Goal: Transaction & Acquisition: Subscribe to service/newsletter

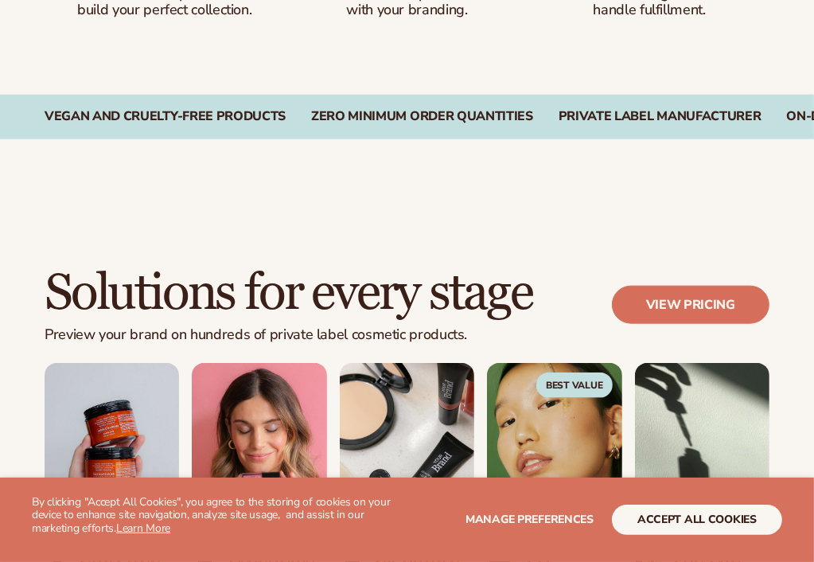
scroll to position [1273, 0]
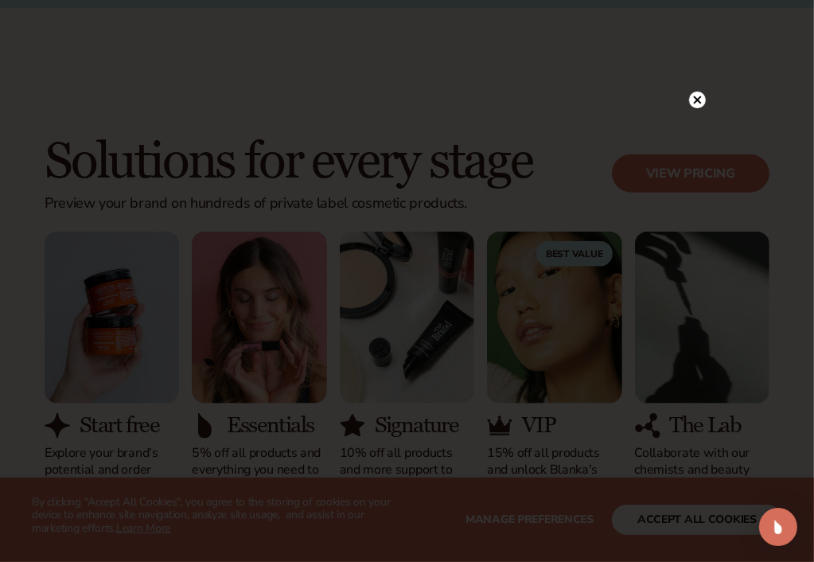
click at [697, 68] on div at bounding box center [407, 281] width 814 height 562
click at [703, 103] on circle at bounding box center [697, 100] width 17 height 17
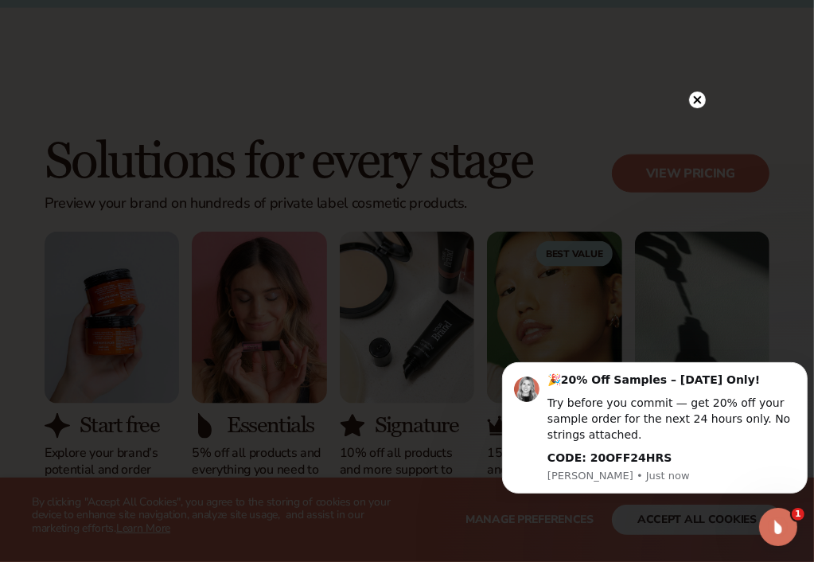
scroll to position [0, 0]
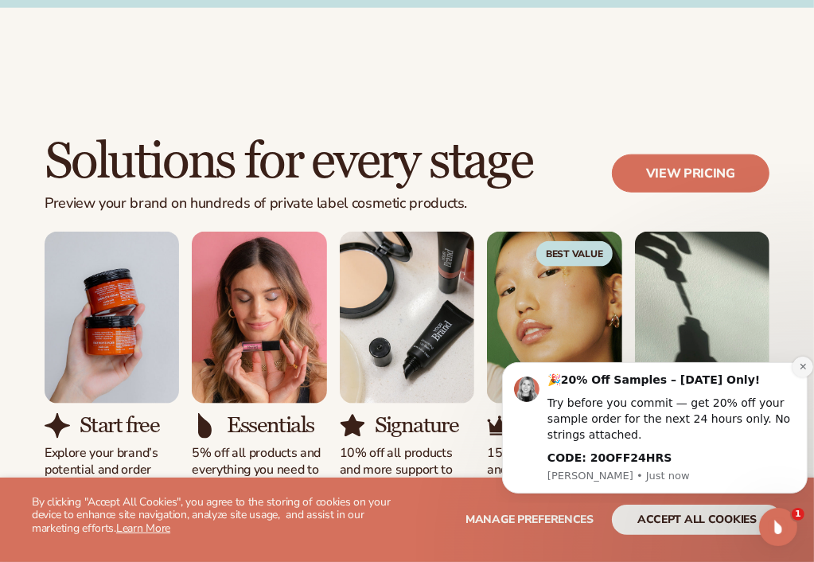
click at [805, 366] on icon "Dismiss notification" at bounding box center [802, 365] width 9 height 9
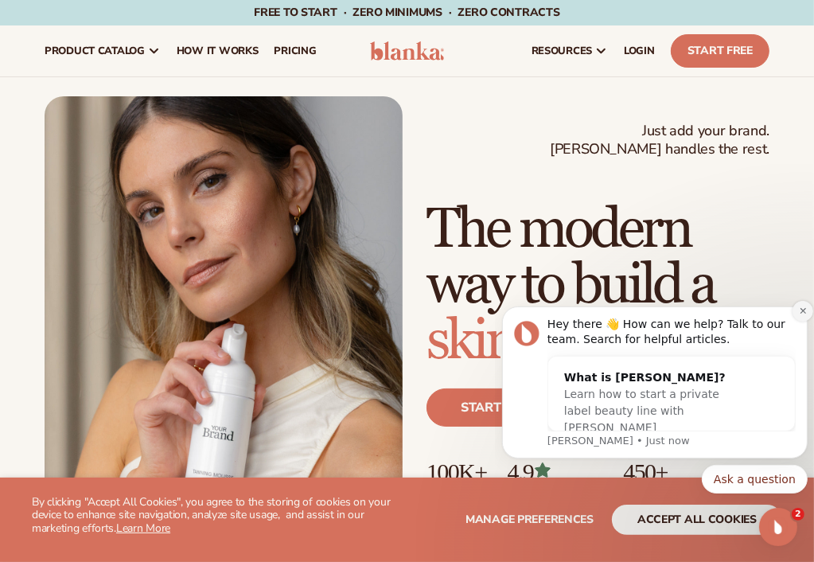
click at [798, 312] on icon "Dismiss notification" at bounding box center [802, 310] width 9 height 9
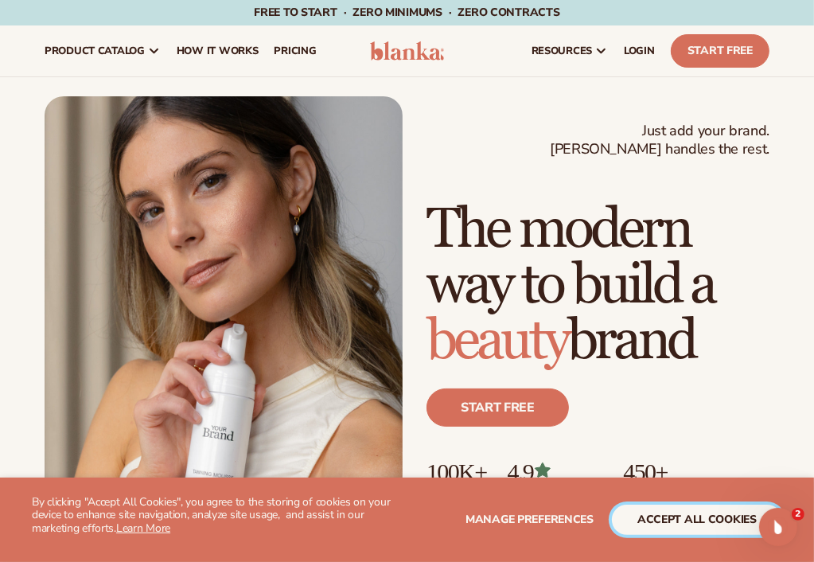
click at [700, 523] on button "accept all cookies" at bounding box center [697, 520] width 170 height 30
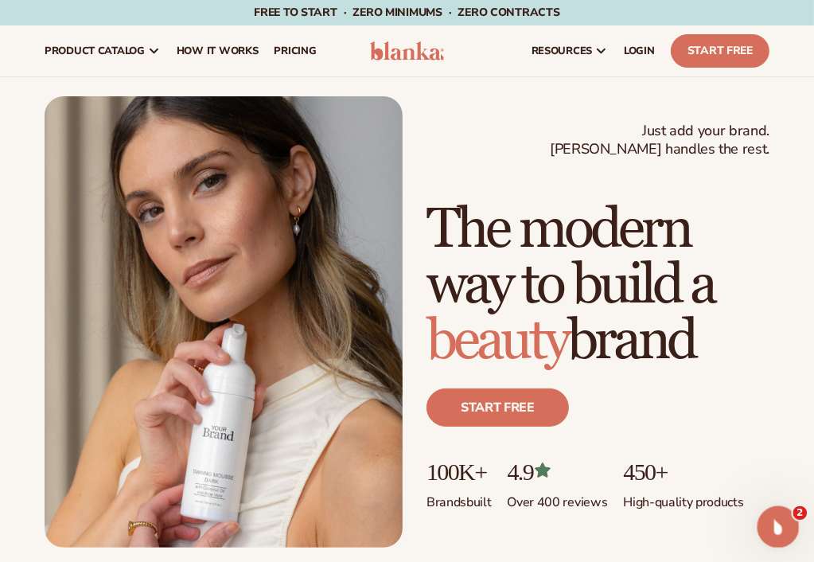
click at [777, 525] on icon "Open Intercom Messenger" at bounding box center [775, 524] width 11 height 13
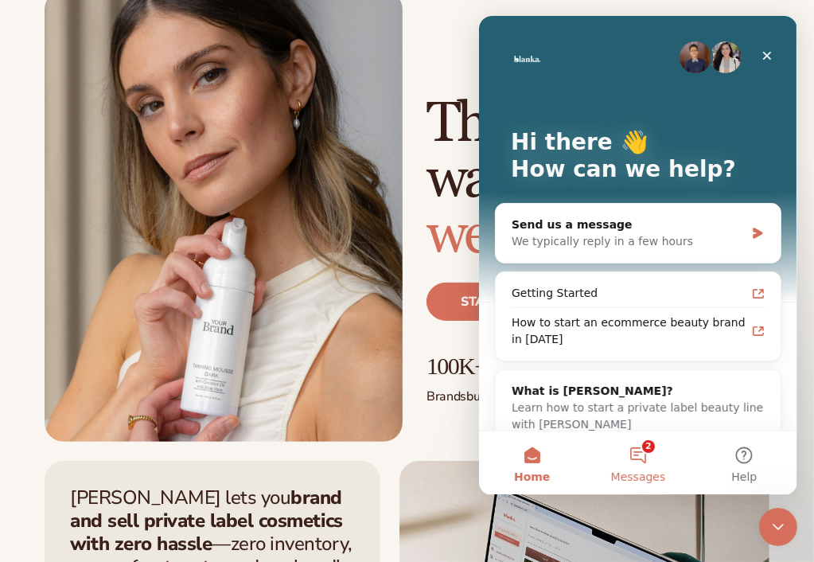
scroll to position [318, 0]
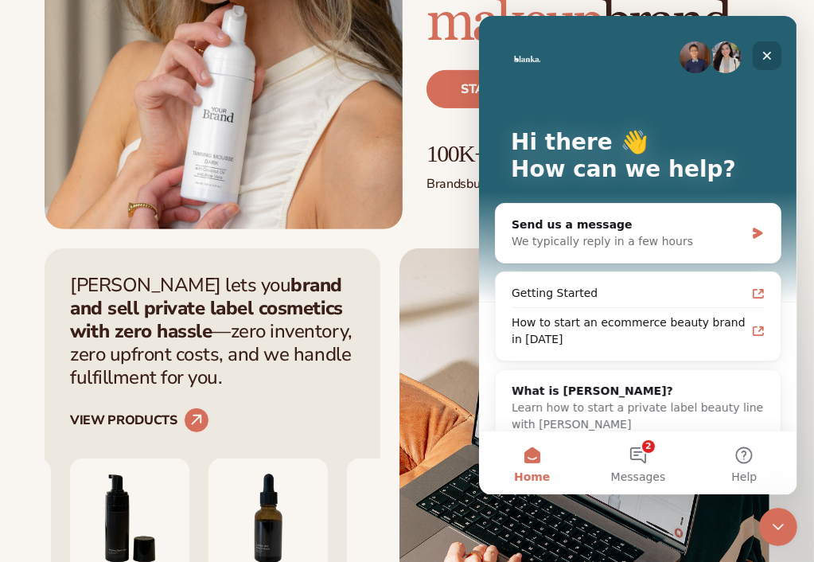
click at [761, 49] on icon "Close" at bounding box center [766, 55] width 13 height 13
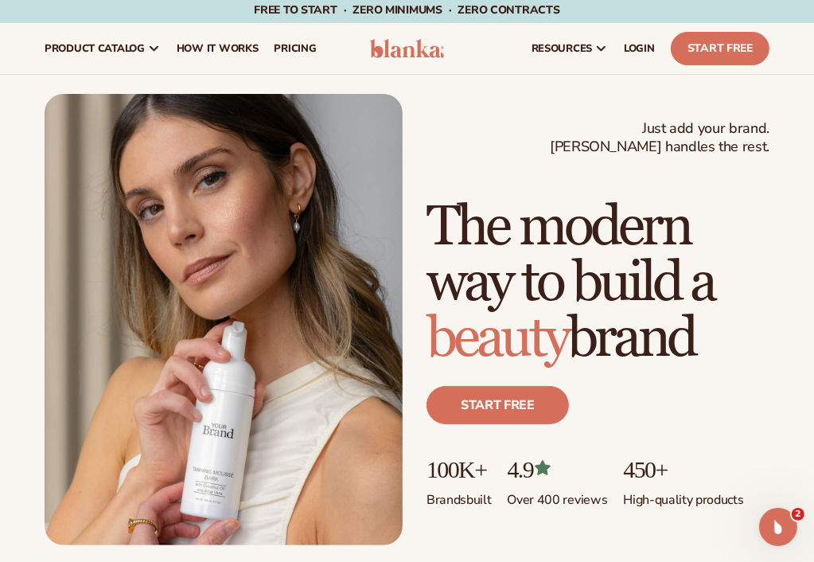
scroll to position [0, 0]
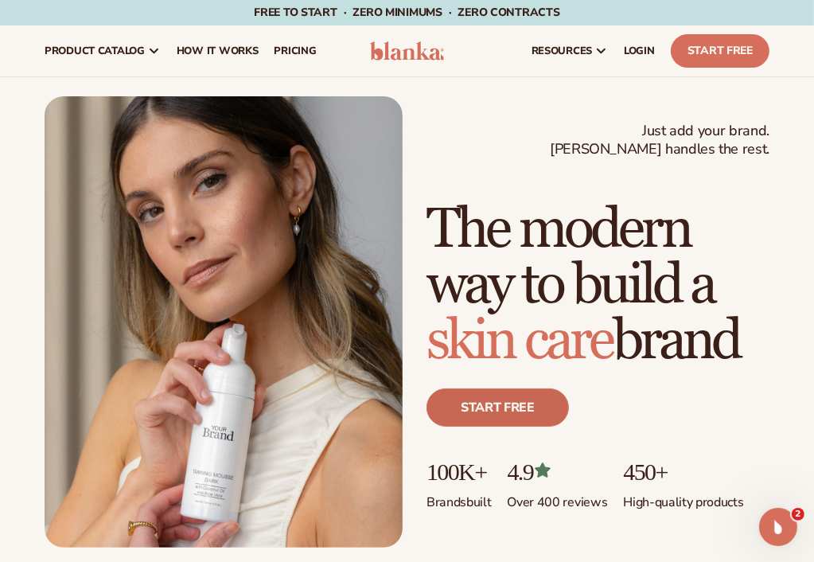
click at [493, 404] on link "Start free" at bounding box center [498, 407] width 142 height 38
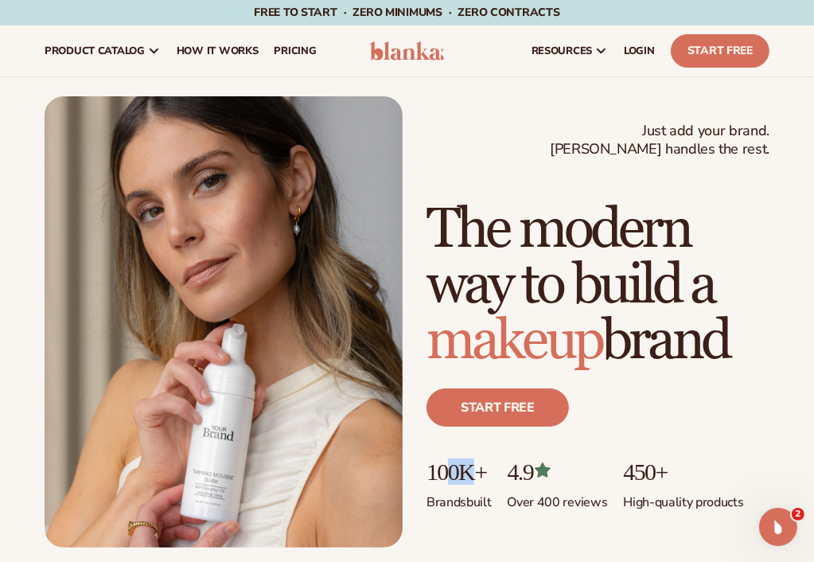
drag, startPoint x: 449, startPoint y: 474, endPoint x: 470, endPoint y: 474, distance: 21.5
click at [470, 474] on p "100K+" at bounding box center [459, 471] width 65 height 26
click at [476, 473] on p "100K+" at bounding box center [459, 471] width 65 height 26
